Goal: Task Accomplishment & Management: Manage account settings

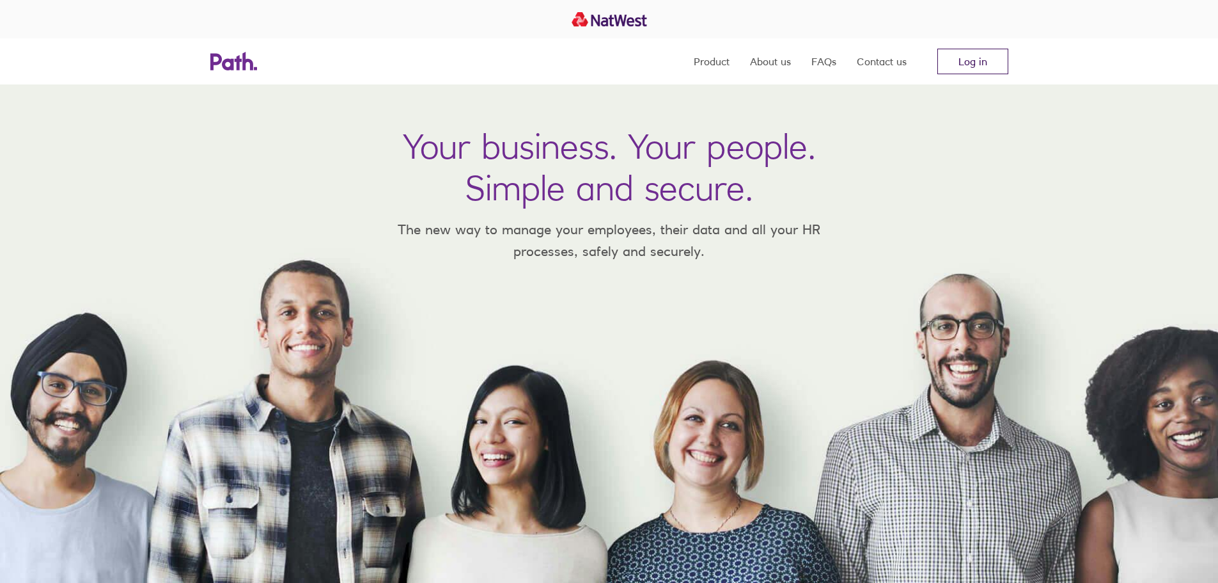
click at [973, 60] on link "Log in" at bounding box center [973, 62] width 71 height 26
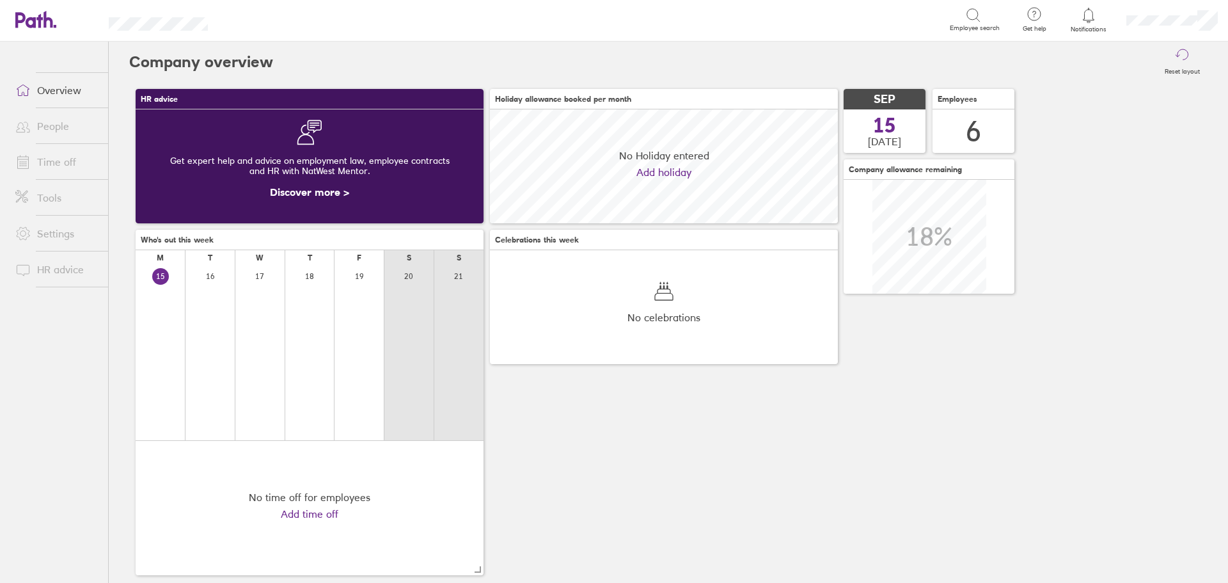
scroll to position [114, 348]
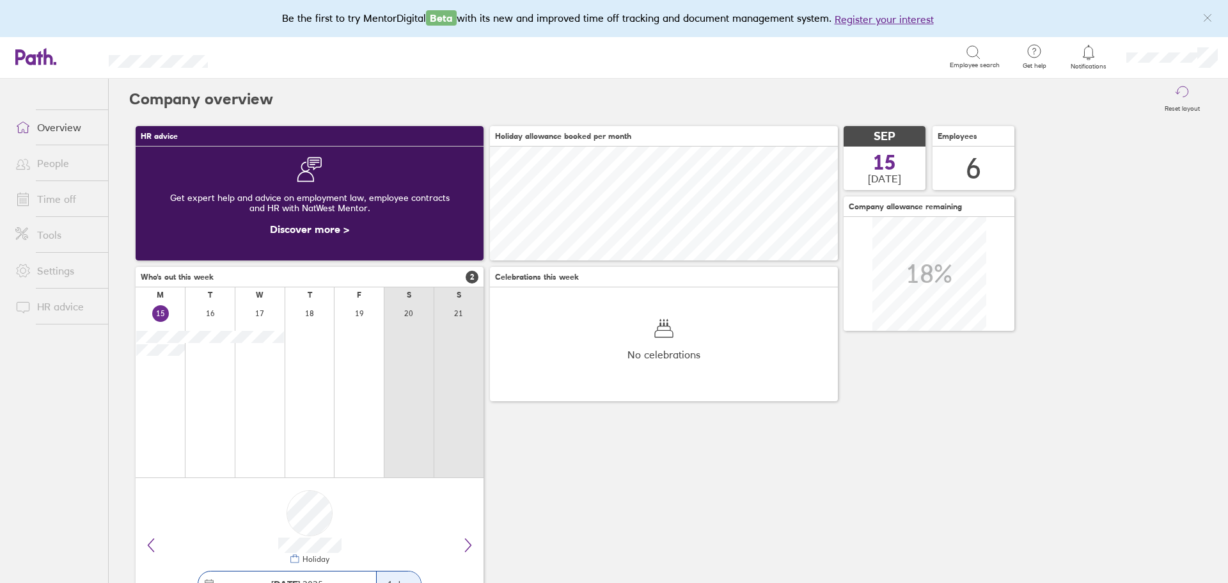
click at [1085, 54] on icon at bounding box center [1088, 52] width 15 height 15
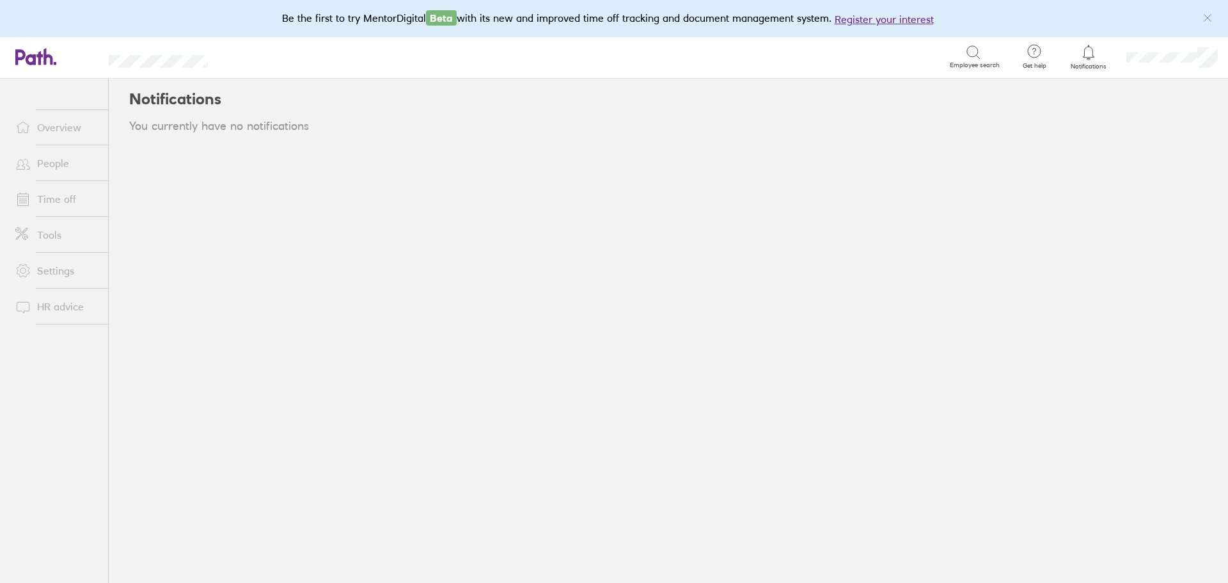
click at [67, 128] on link "Overview" at bounding box center [56, 127] width 103 height 26
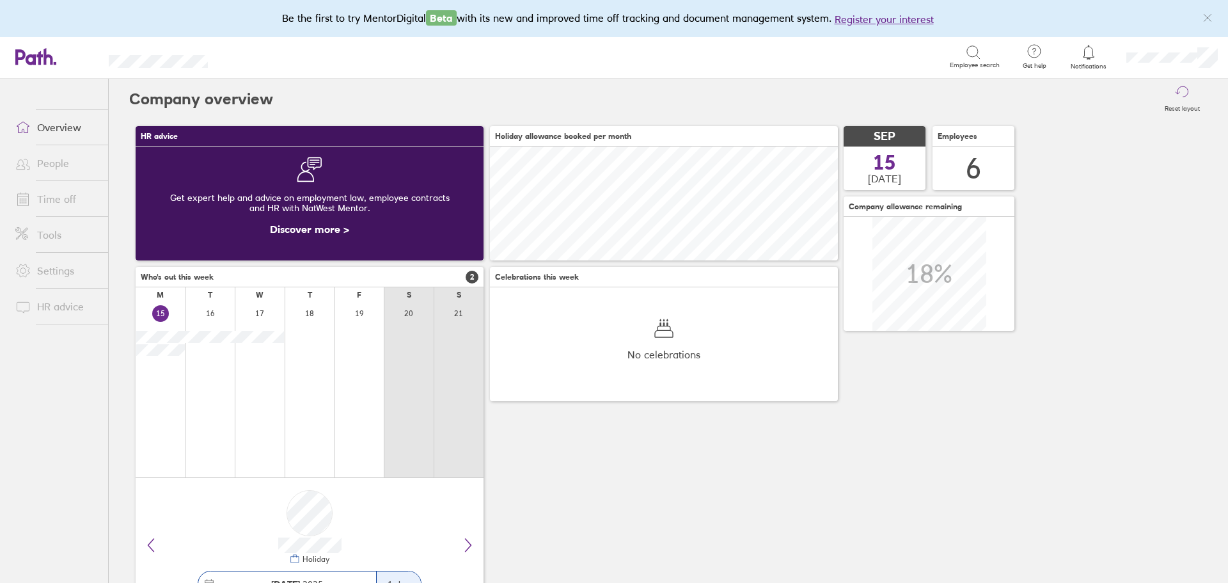
scroll to position [114, 348]
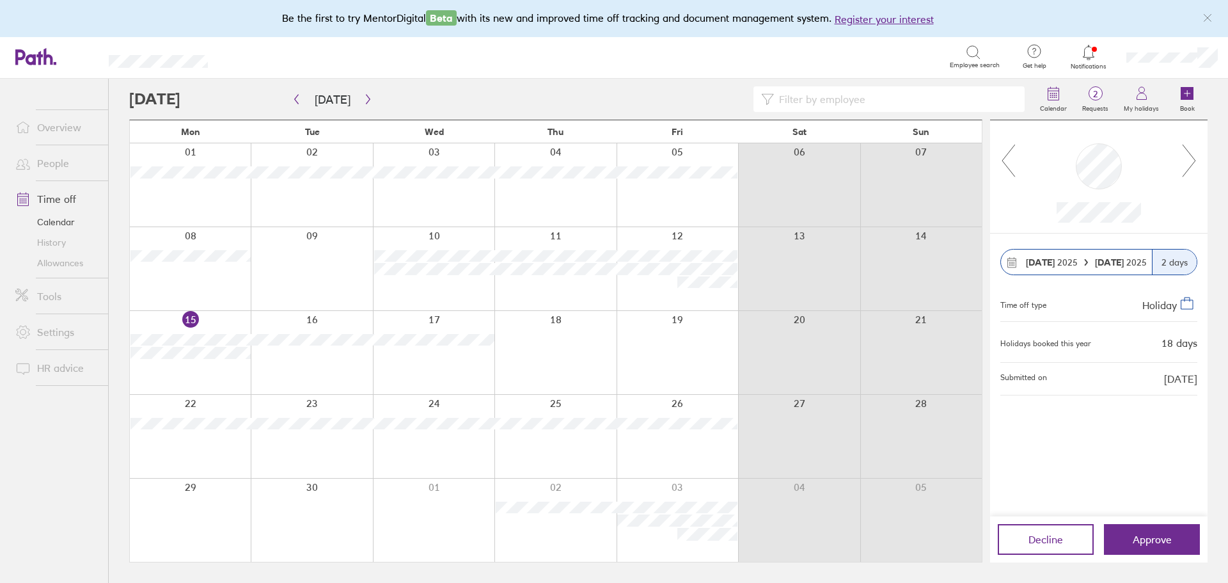
click at [1088, 51] on icon at bounding box center [1088, 52] width 15 height 15
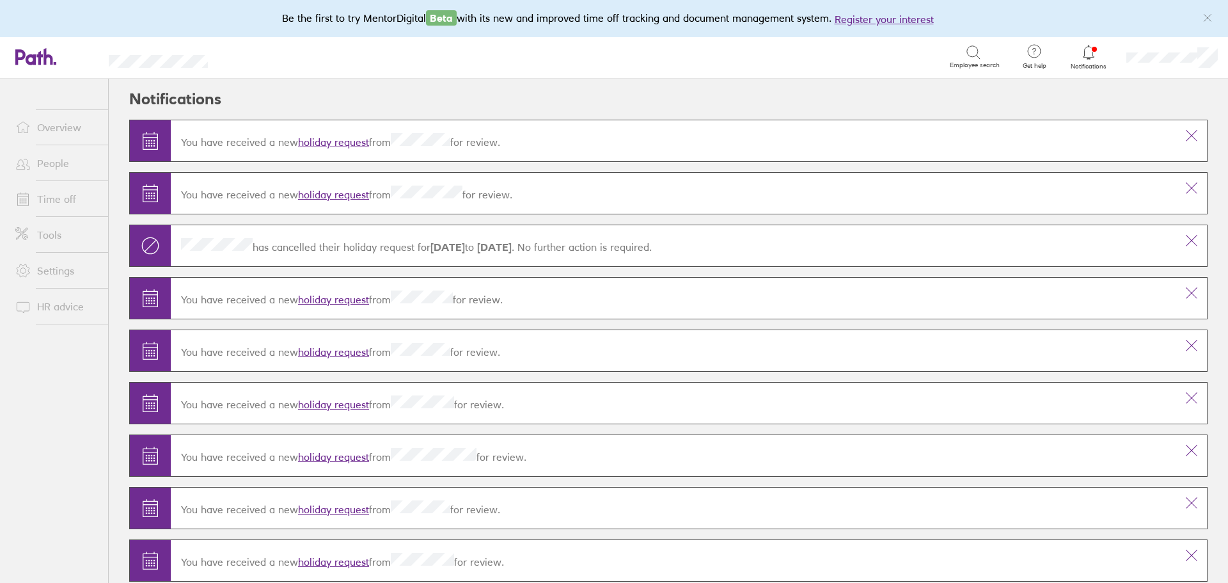
click at [337, 195] on link "holiday request" at bounding box center [333, 194] width 71 height 13
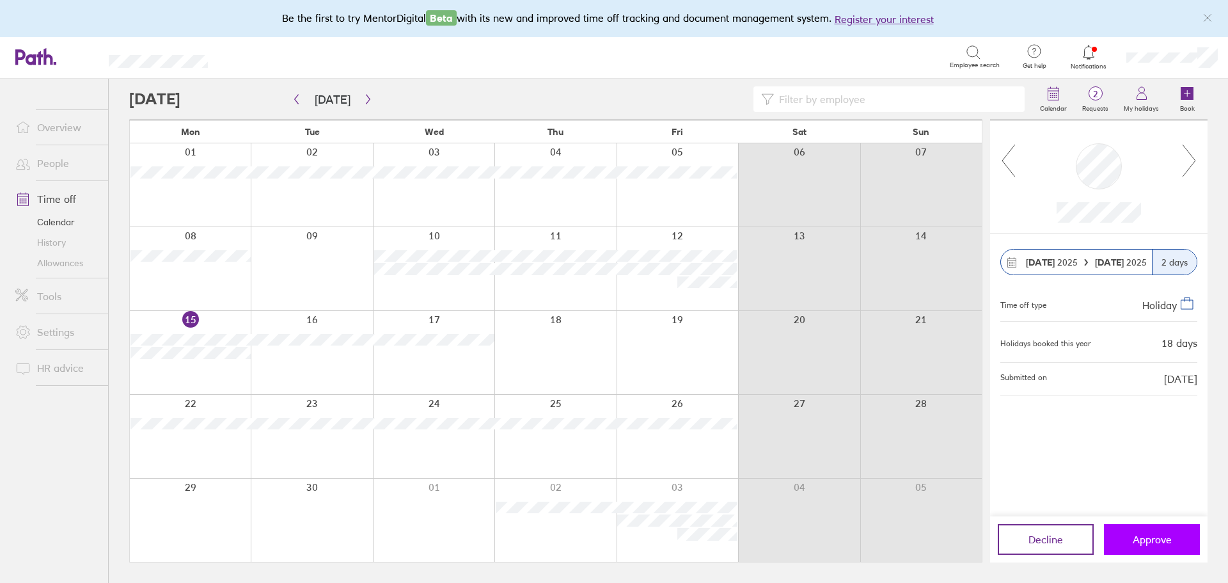
click at [1154, 540] on span "Approve" at bounding box center [1152, 539] width 39 height 12
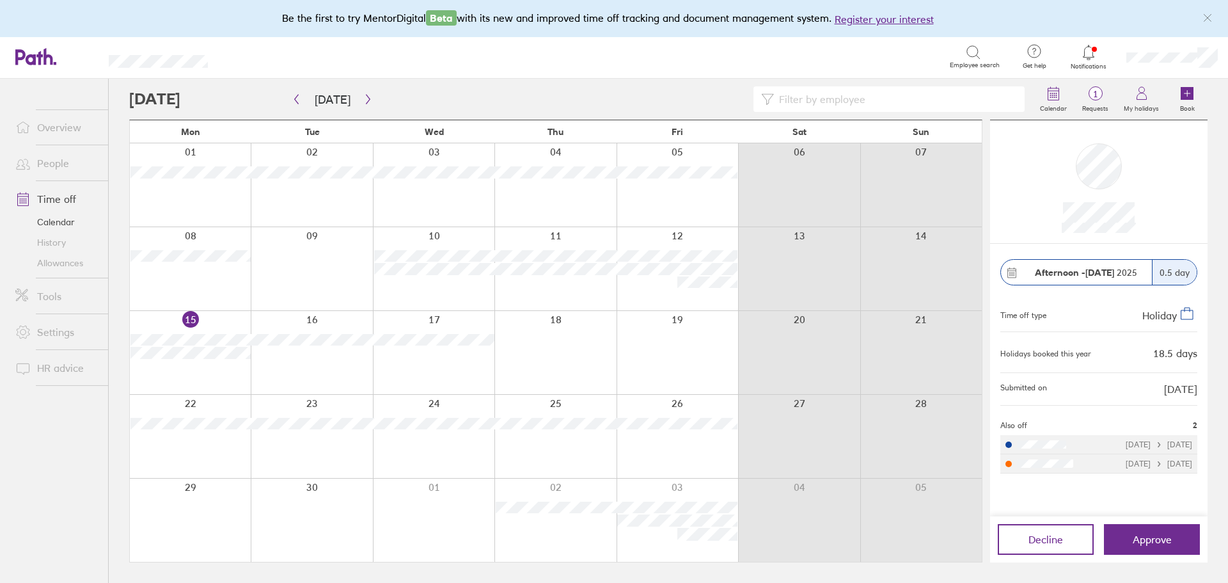
click at [1087, 52] on icon at bounding box center [1088, 52] width 15 height 15
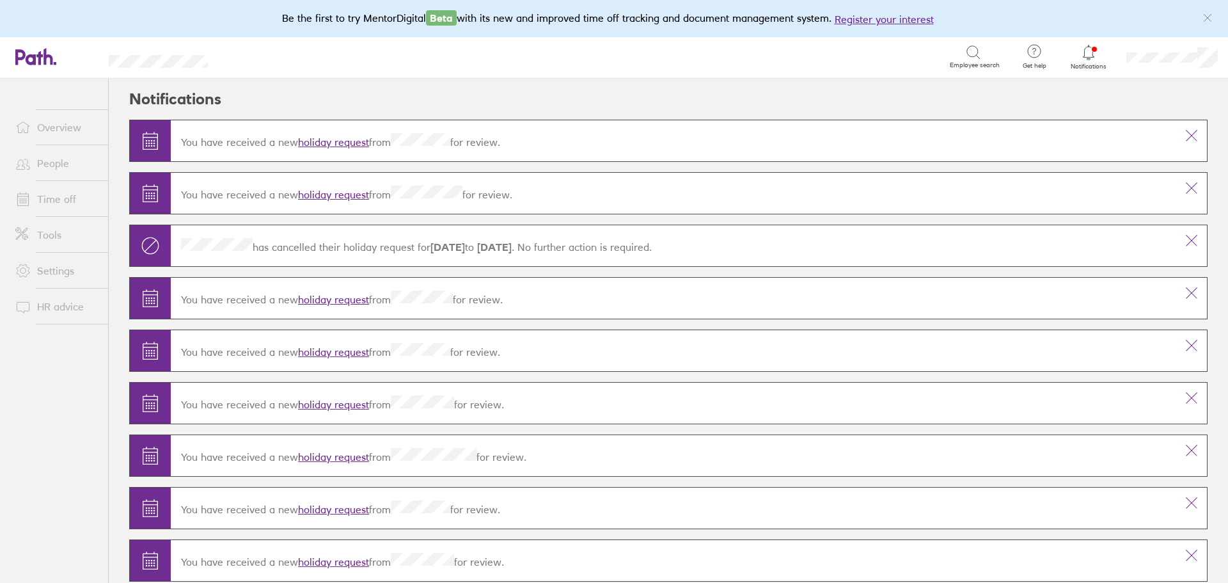
click at [333, 138] on link "holiday request" at bounding box center [333, 142] width 71 height 13
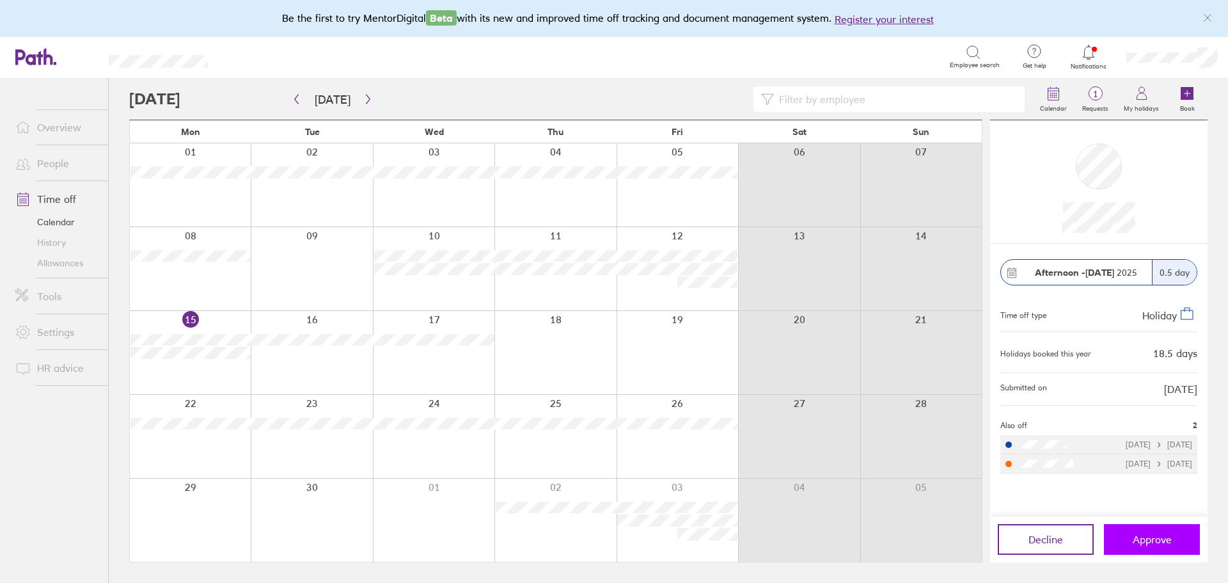
click at [1171, 545] on button "Approve" at bounding box center [1152, 539] width 96 height 31
